Goal: Information Seeking & Learning: Check status

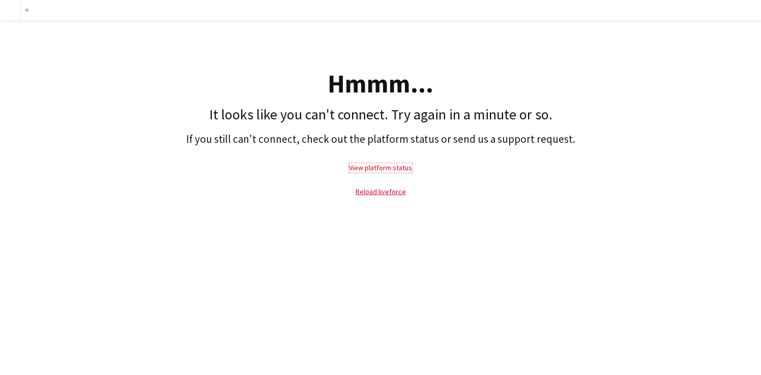
click at [396, 170] on link "View platform status" at bounding box center [380, 167] width 63 height 9
